Goal: Information Seeking & Learning: Check status

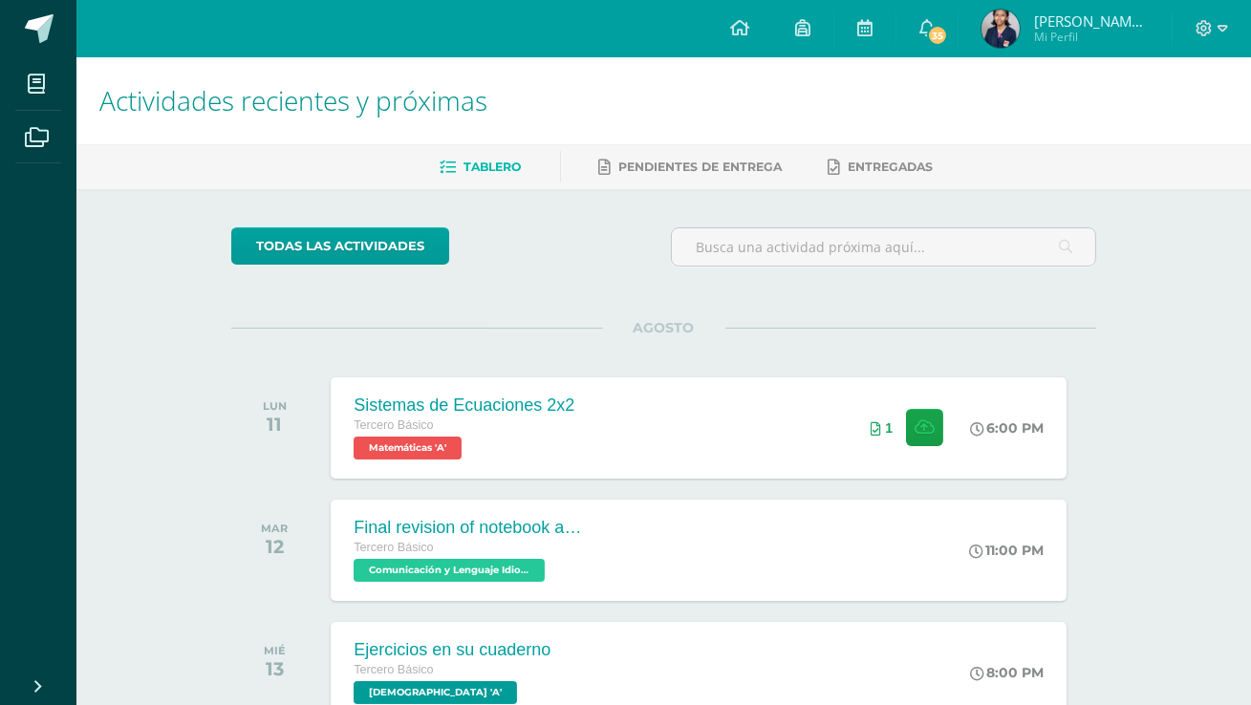
click at [1019, 29] on img at bounding box center [1000, 29] width 38 height 38
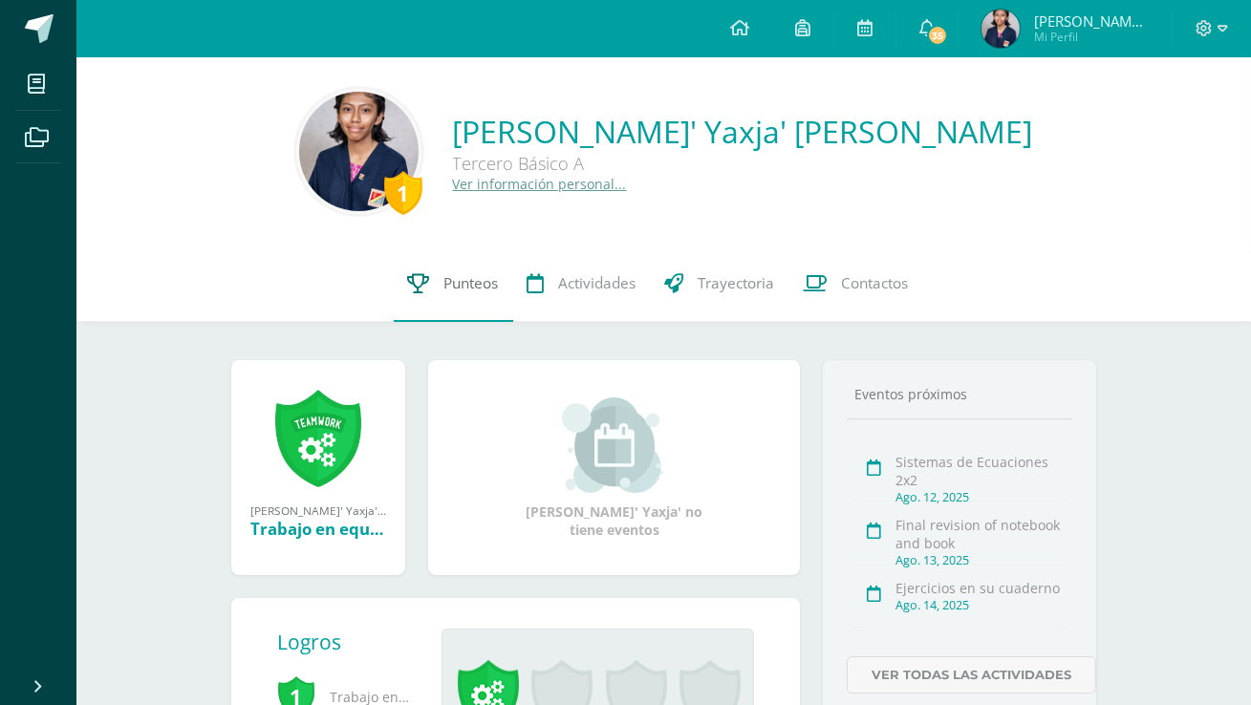
click at [484, 286] on span "Punteos" at bounding box center [471, 283] width 54 height 20
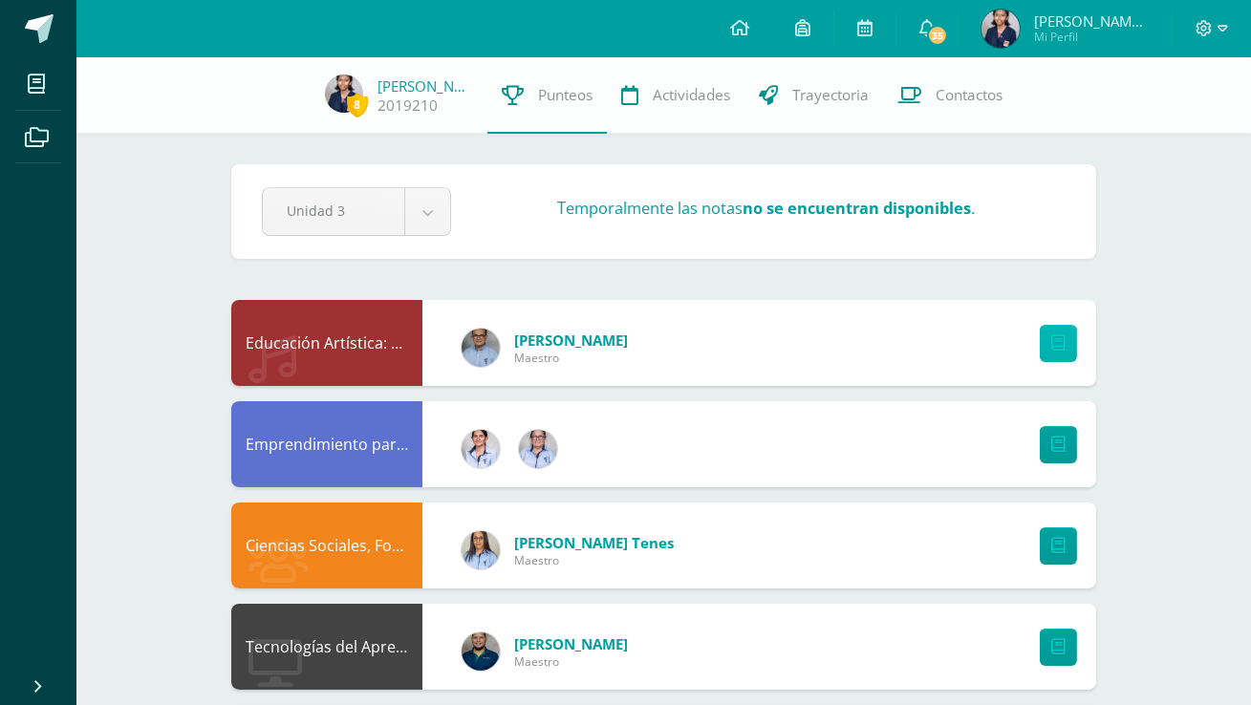
click at [1051, 341] on icon at bounding box center [1058, 343] width 14 height 16
